Goal: Communication & Community: Answer question/provide support

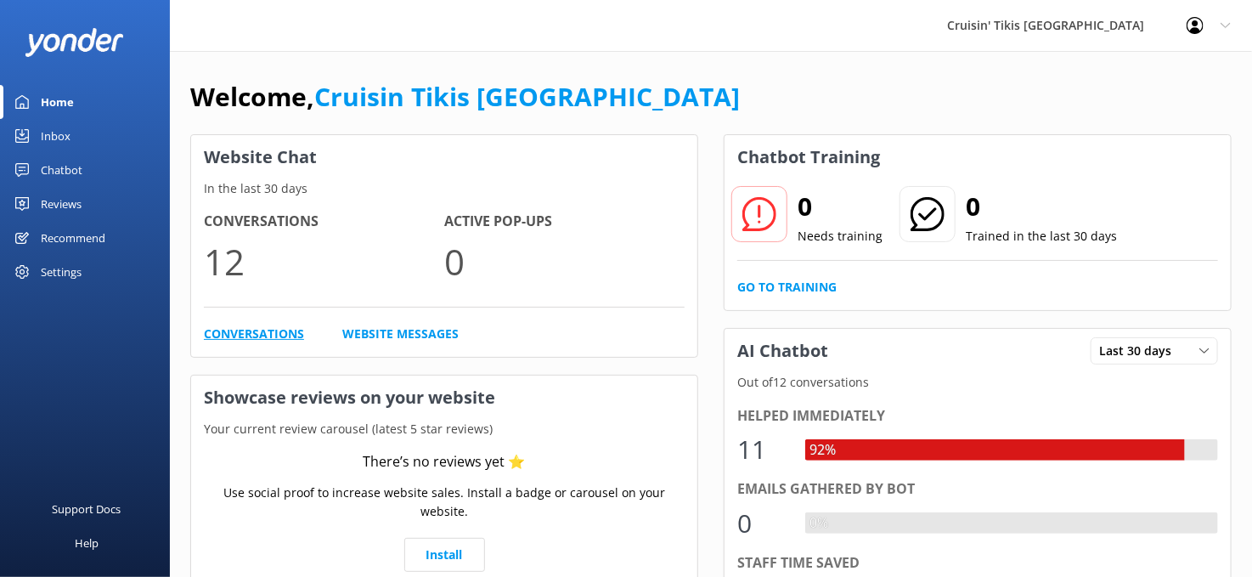
click at [221, 339] on link "Conversations" at bounding box center [254, 333] width 100 height 19
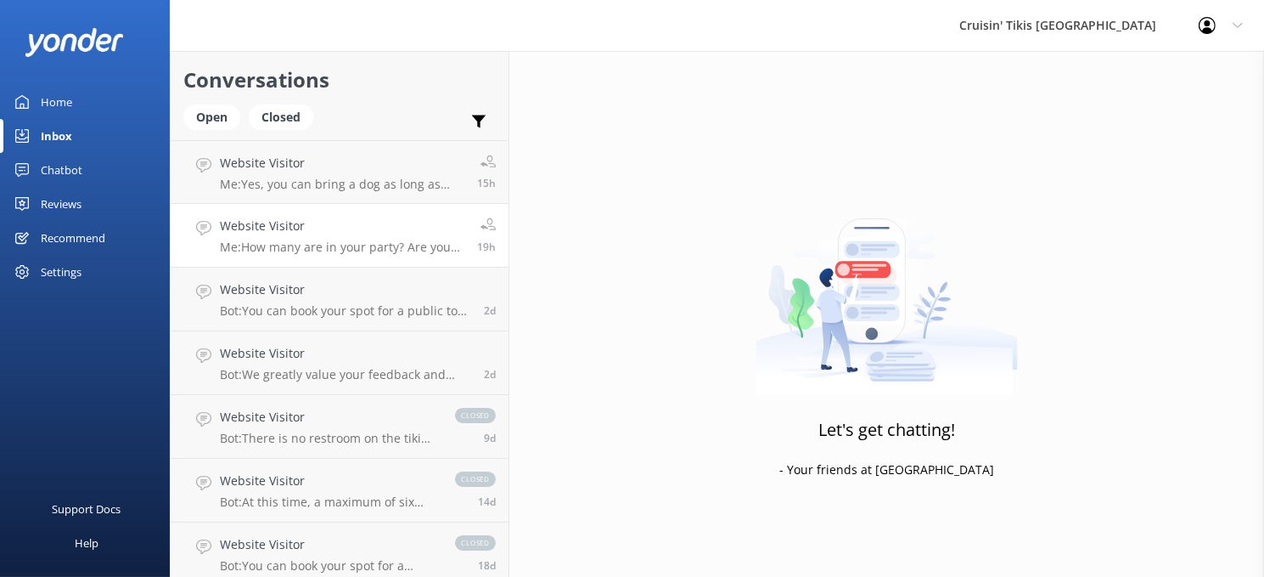
click at [284, 228] on h4 "Website Visitor" at bounding box center [342, 226] width 245 height 19
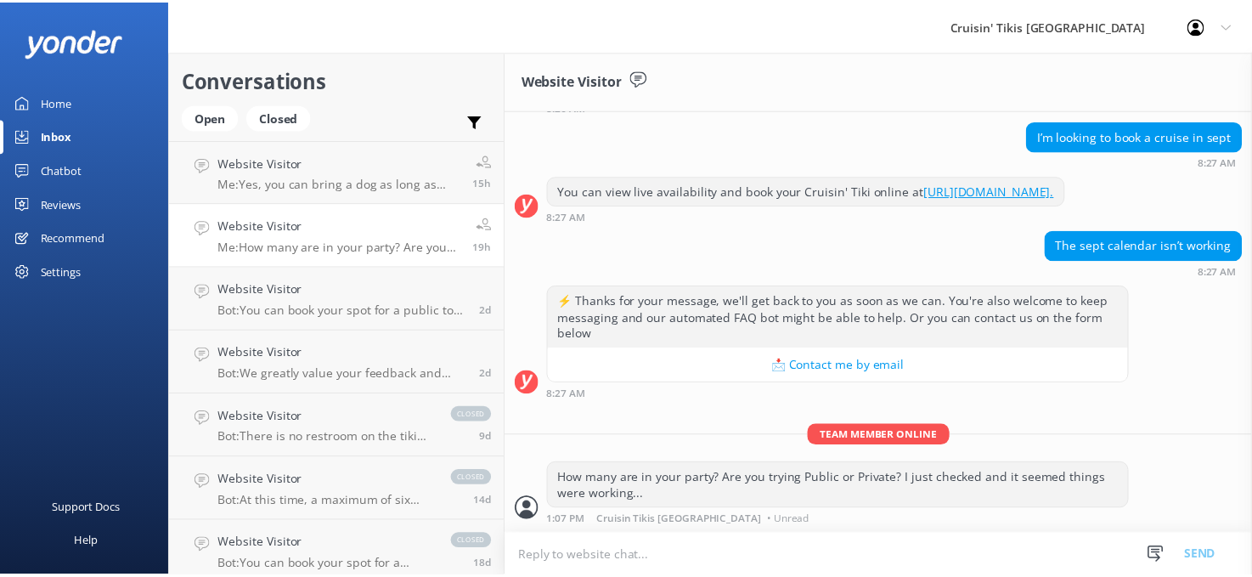
scroll to position [172, 0]
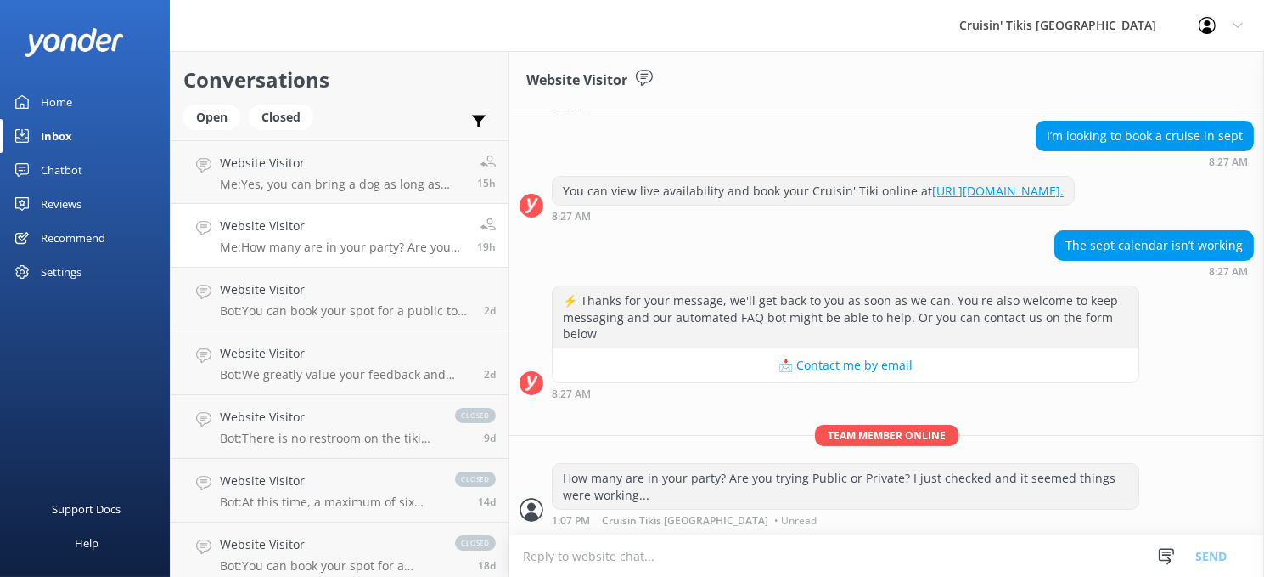
click at [59, 106] on div "Home" at bounding box center [56, 102] width 31 height 34
